Goal: Task Accomplishment & Management: Complete application form

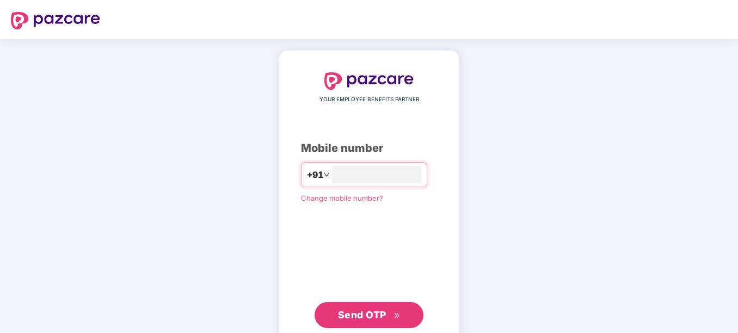
type input "**********"
click at [353, 321] on span "Send OTP" at bounding box center [369, 313] width 63 height 15
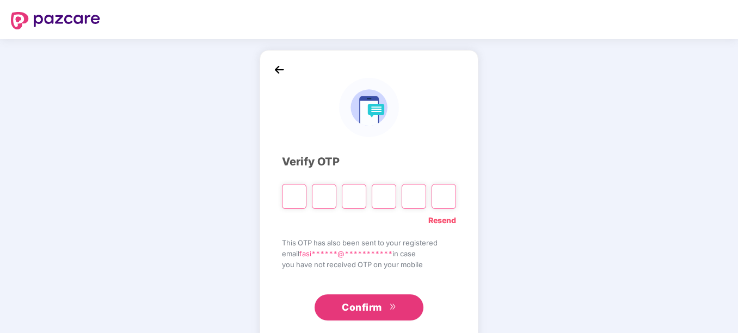
type input "*"
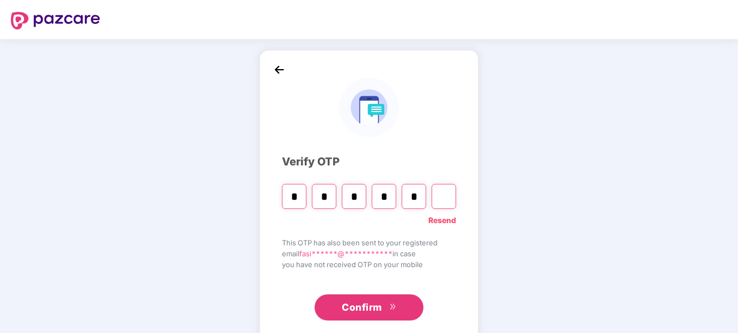
type input "*"
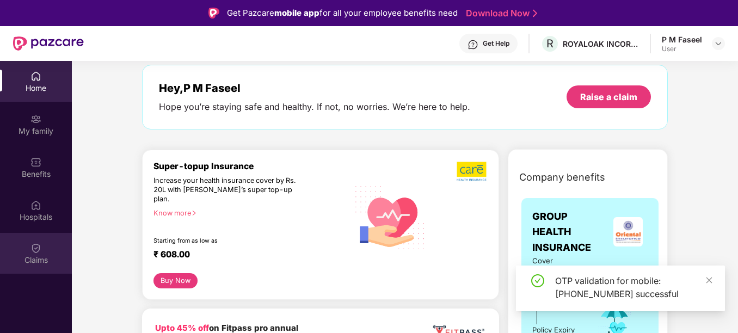
scroll to position [31, 0]
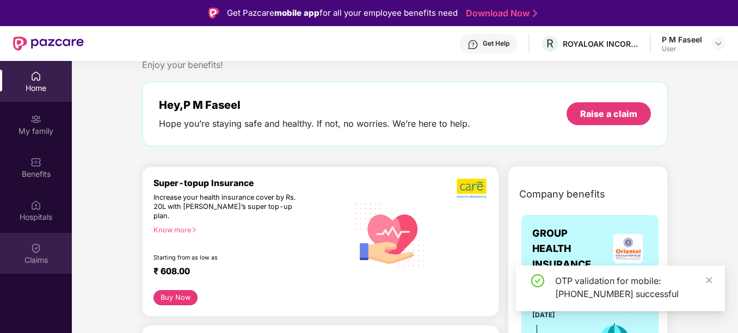
click at [44, 257] on div "Claims" at bounding box center [36, 260] width 72 height 11
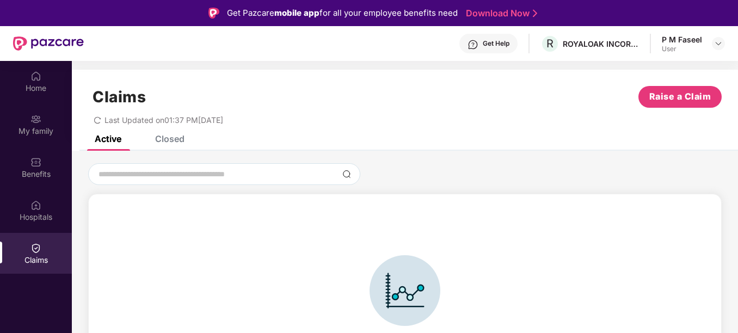
scroll to position [24, 0]
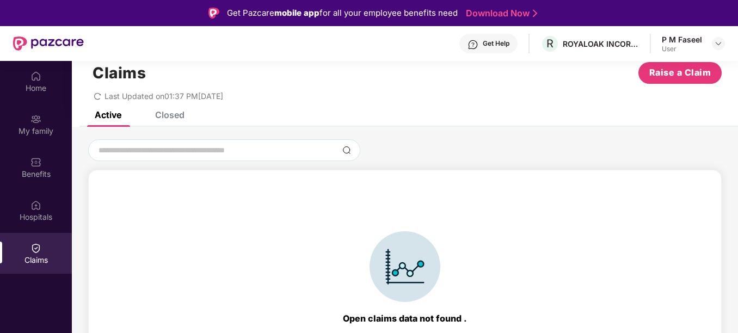
click at [163, 120] on div "Closed" at bounding box center [169, 114] width 29 height 11
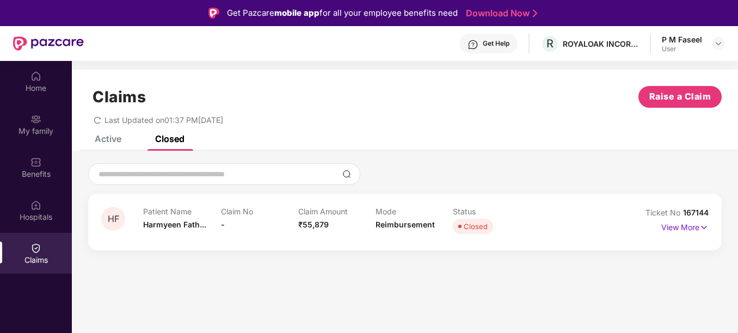
scroll to position [0, 0]
click at [692, 228] on p "View More" at bounding box center [684, 226] width 47 height 15
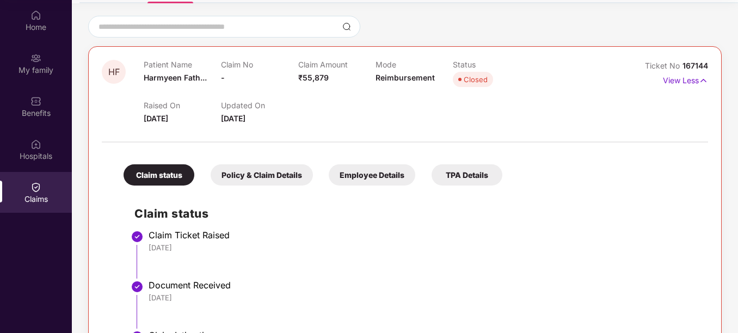
scroll to position [81, 0]
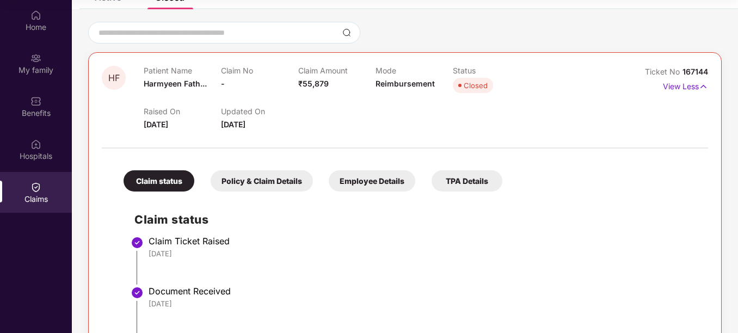
click at [473, 182] on div "TPA Details" at bounding box center [467, 180] width 71 height 21
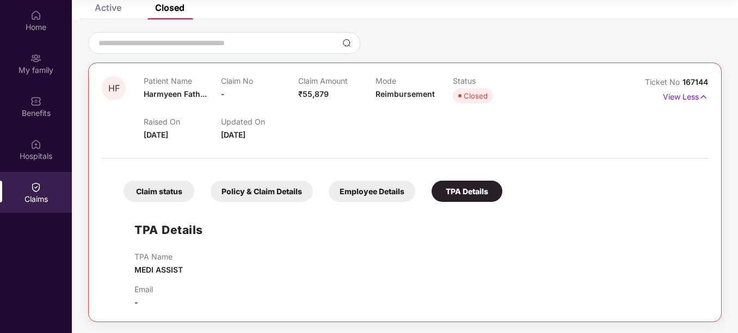
scroll to position [61, 0]
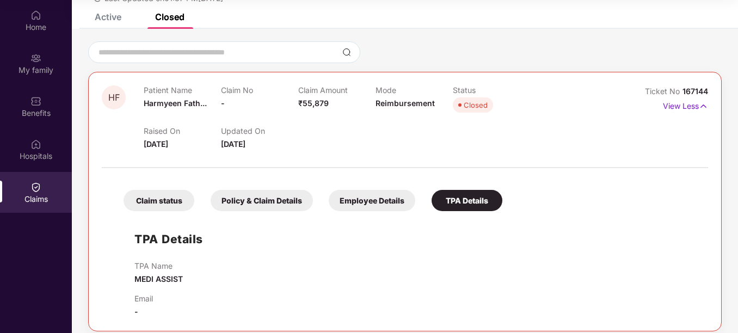
click at [164, 194] on div "Claim status" at bounding box center [159, 200] width 71 height 21
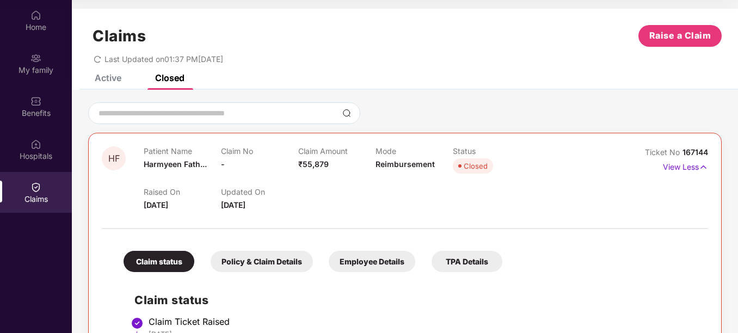
scroll to position [40, 0]
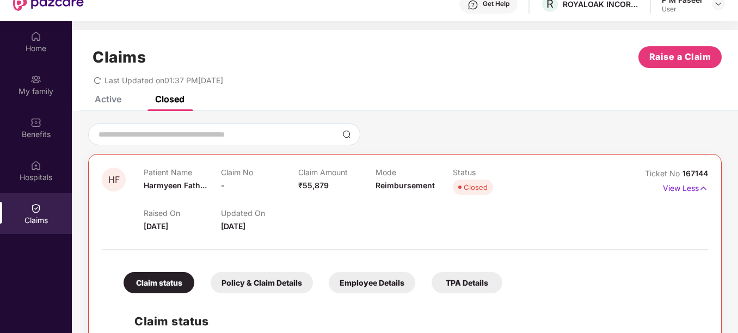
click at [106, 100] on div "Active" at bounding box center [108, 99] width 27 height 11
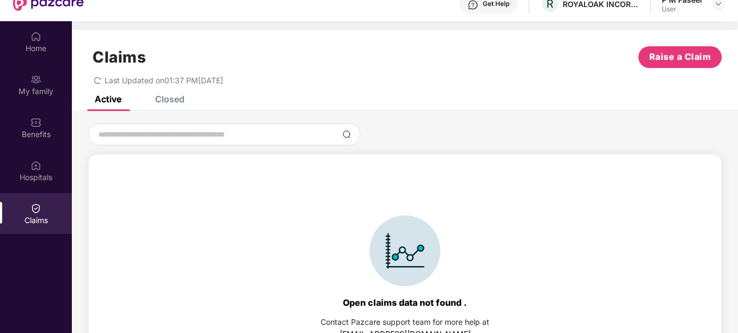
click at [187, 103] on div "Active Closed" at bounding box center [405, 103] width 666 height 15
click at [173, 95] on div "Claims Raise a Claim Last Updated on 01:37 PM[DATE]" at bounding box center [405, 63] width 666 height 66
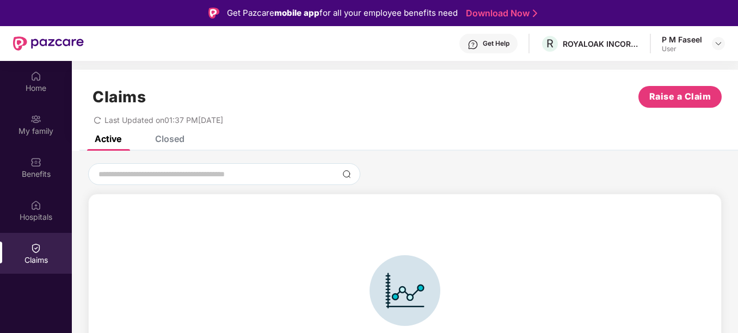
click at [497, 40] on div "Get Help" at bounding box center [496, 43] width 27 height 9
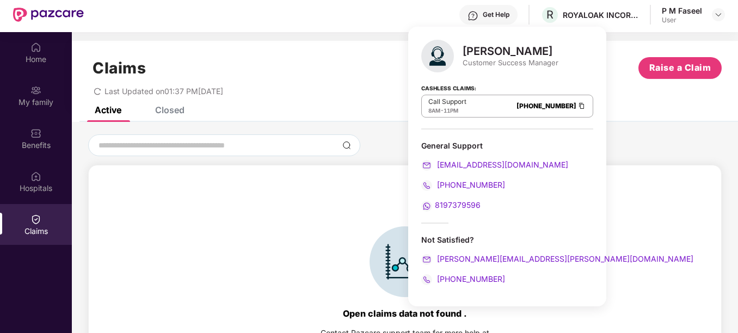
scroll to position [61, 0]
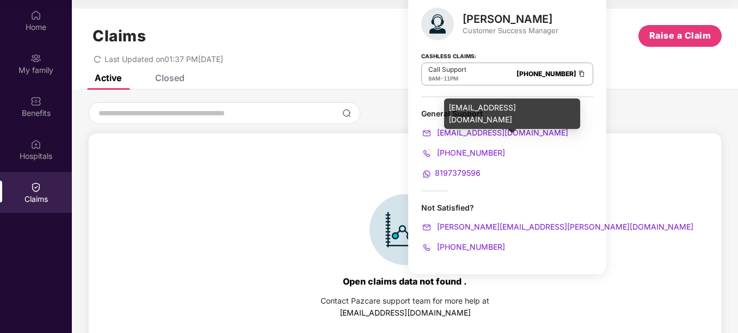
click at [502, 136] on span "[EMAIL_ADDRESS][DOMAIN_NAME]" at bounding box center [501, 132] width 133 height 9
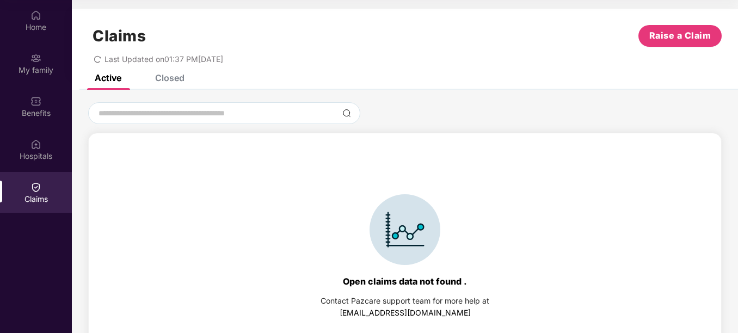
click at [593, 187] on div "Open claims data not found . Contact Pazcare support team for more help at [EMA…" at bounding box center [405, 256] width 622 height 224
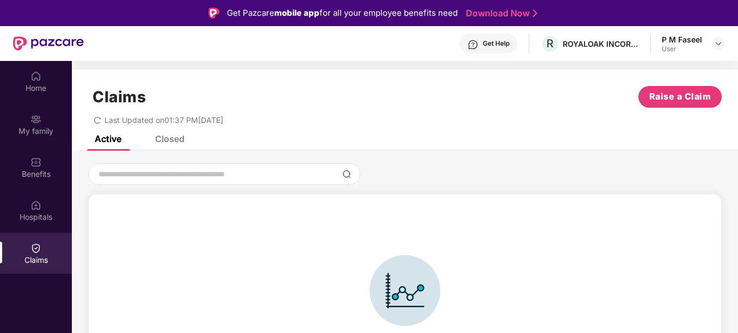
click at [493, 42] on div "Get Help" at bounding box center [496, 43] width 27 height 9
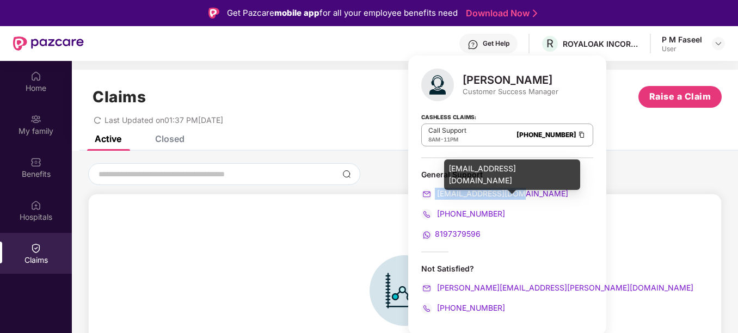
drag, startPoint x: 529, startPoint y: 194, endPoint x: 434, endPoint y: 192, distance: 95.3
click at [434, 192] on div "[EMAIL_ADDRESS][DOMAIN_NAME]" at bounding box center [507, 194] width 172 height 12
copy span "[EMAIL_ADDRESS][DOMAIN_NAME]"
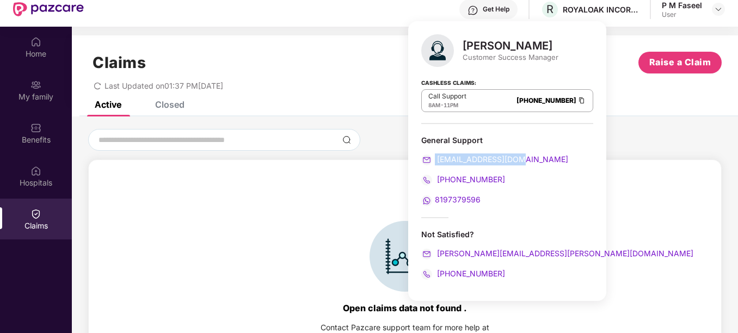
scroll to position [38, 0]
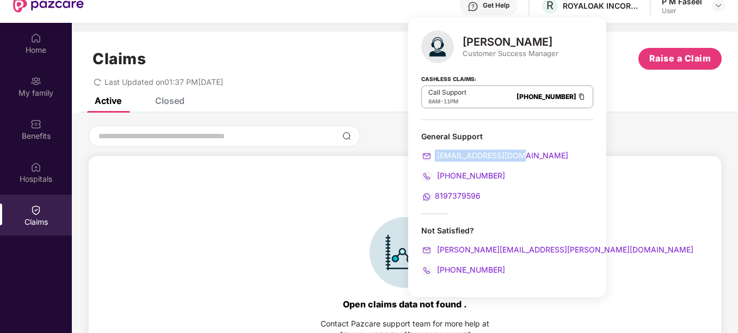
click at [452, 196] on span "8197379596" at bounding box center [458, 195] width 46 height 9
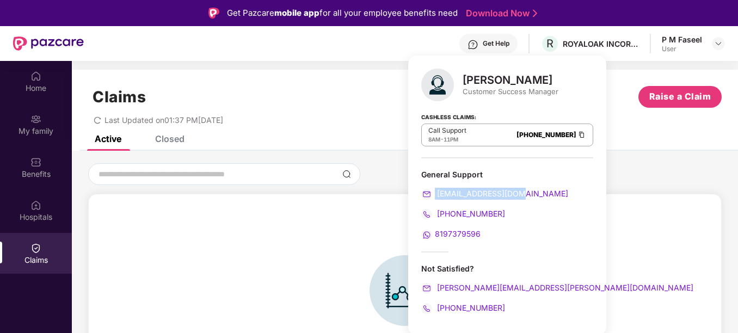
scroll to position [35, 0]
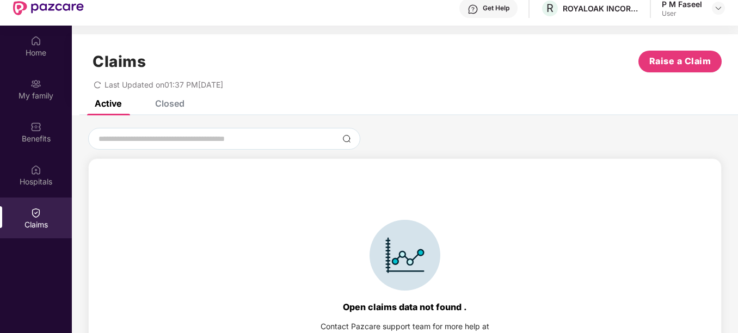
click at [622, 171] on div "Open claims data not found . Contact Pazcare support team for more help at [EMA…" at bounding box center [405, 282] width 622 height 224
click at [648, 60] on button "Raise a Claim" at bounding box center [679, 62] width 83 height 22
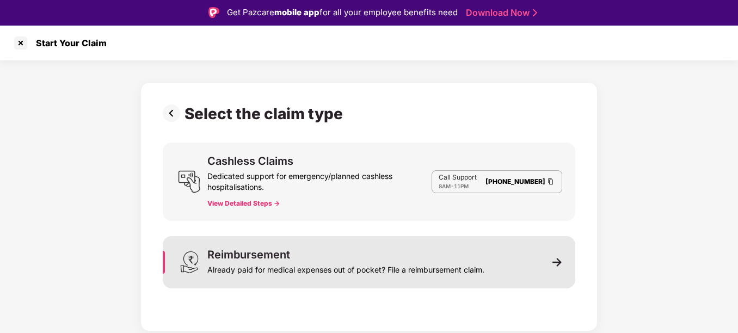
scroll to position [26, 0]
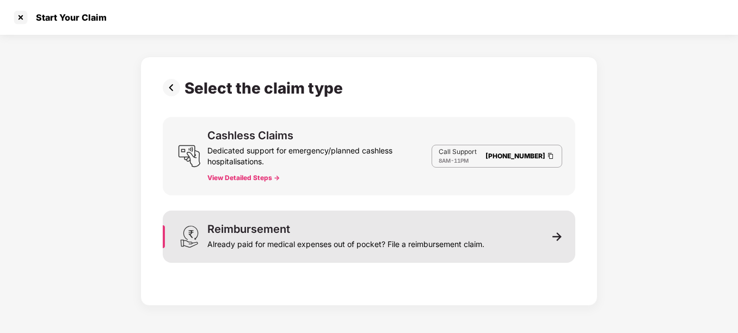
click at [395, 244] on div "Already paid for medical expenses out of pocket? File a reimbursement claim." at bounding box center [345, 242] width 277 height 15
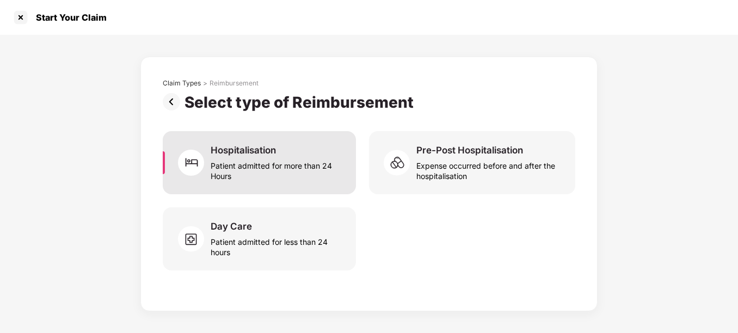
click at [325, 181] on div "Patient admitted for more than 24 Hours" at bounding box center [277, 168] width 132 height 25
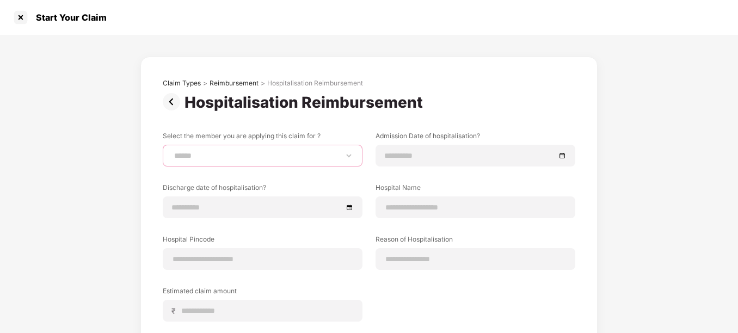
click at [289, 159] on select "**********" at bounding box center [262, 155] width 181 height 9
select select "**********"
click at [172, 151] on select "**********" at bounding box center [262, 155] width 181 height 9
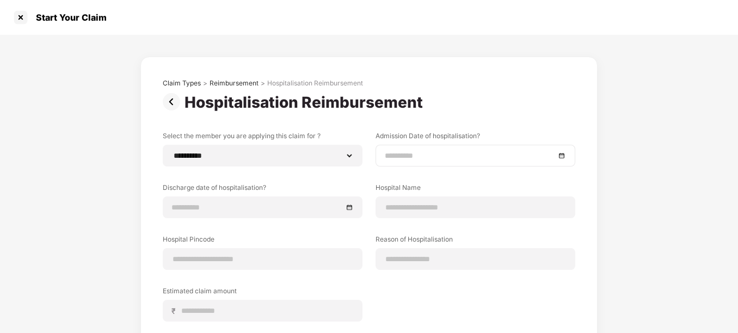
click at [432, 151] on input at bounding box center [470, 156] width 170 height 12
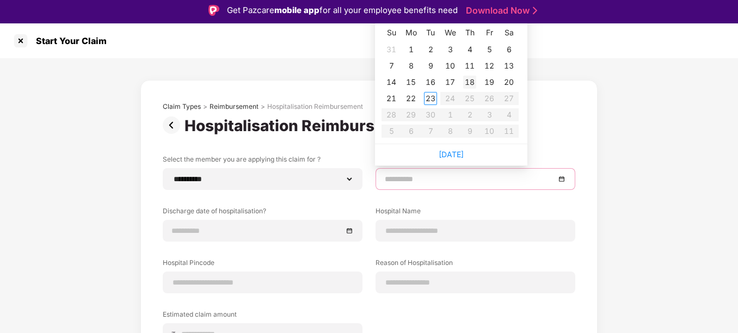
scroll to position [0, 0]
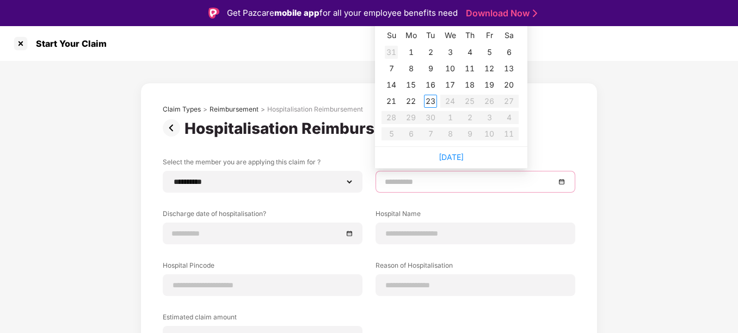
type input "**********"
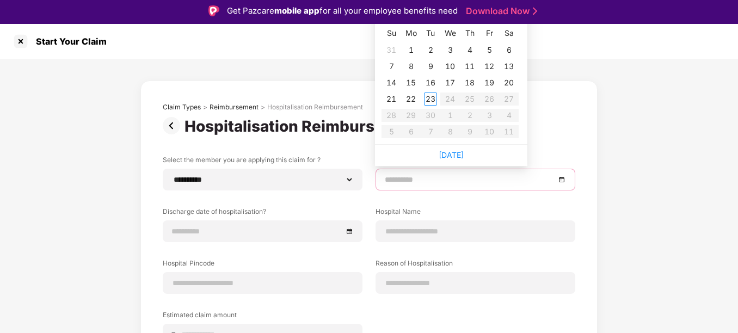
type input "**********"
click at [558, 177] on div at bounding box center [475, 180] width 181 height 12
click at [469, 156] on div "[DATE]" at bounding box center [451, 155] width 152 height 22
click at [463, 156] on div "[DATE]" at bounding box center [451, 155] width 152 height 22
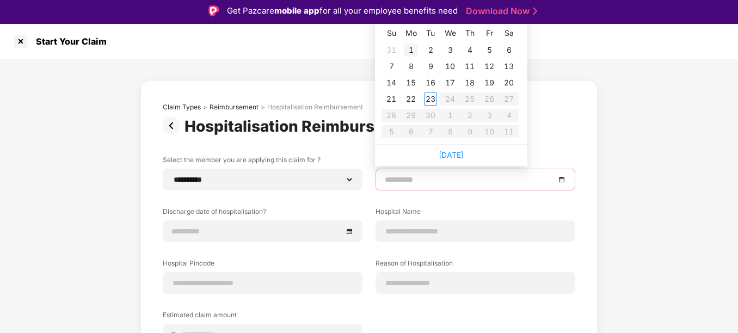
click at [411, 56] on div "1" at bounding box center [410, 50] width 13 height 13
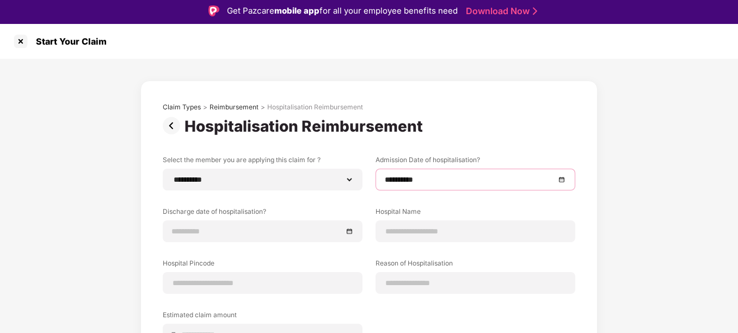
click at [446, 188] on div "**********" at bounding box center [476, 180] width 200 height 22
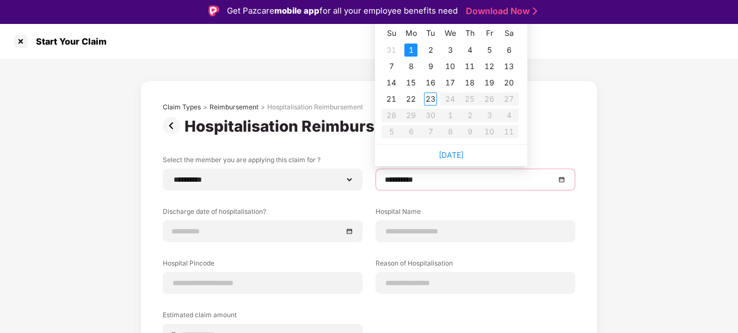
scroll to position [0, 0]
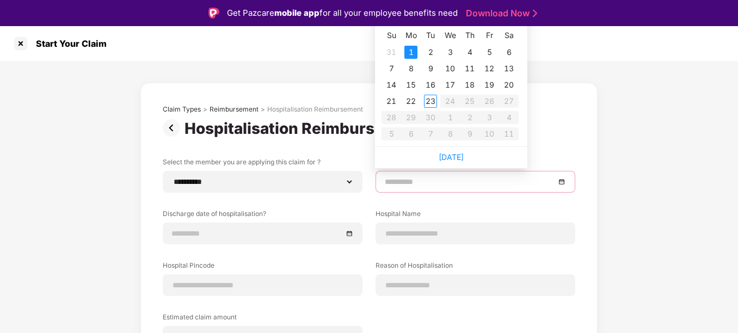
type input "**********"
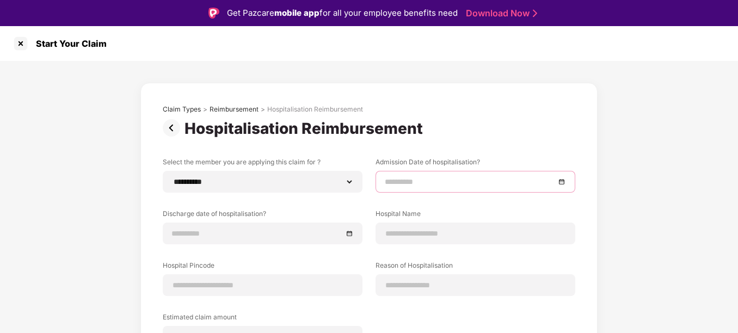
click at [561, 184] on div at bounding box center [475, 182] width 181 height 12
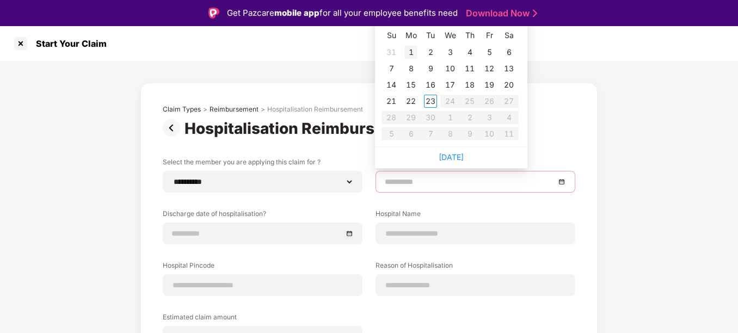
click at [412, 55] on div "1" at bounding box center [410, 52] width 13 height 13
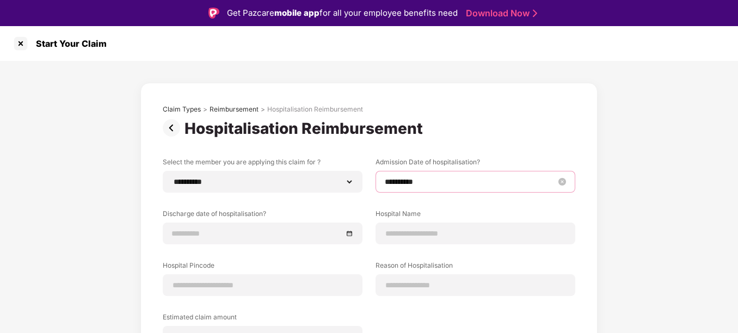
click at [478, 180] on input "**********" at bounding box center [470, 182] width 170 height 12
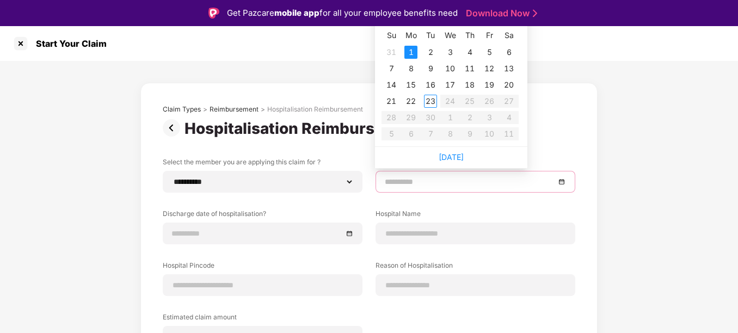
type input "**********"
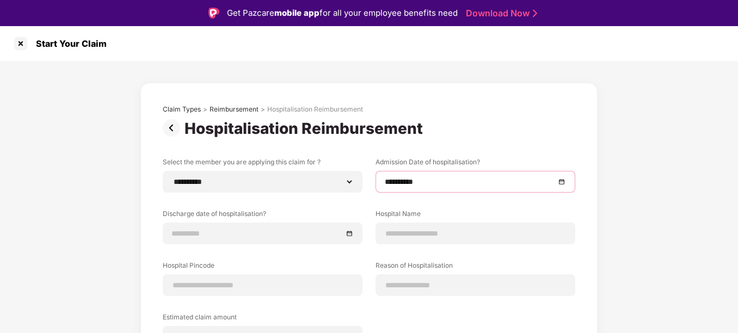
click at [317, 44] on div "Start Your Claim" at bounding box center [369, 43] width 738 height 35
